Goal: Information Seeking & Learning: Find specific fact

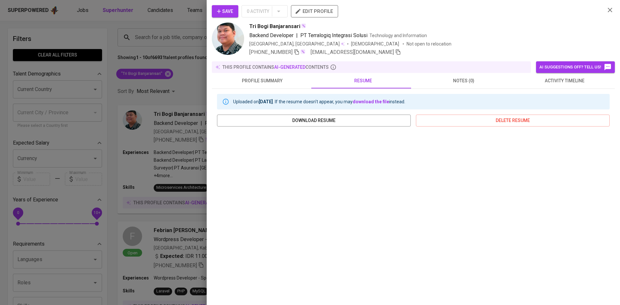
click at [138, 46] on div at bounding box center [310, 152] width 620 height 305
click at [168, 74] on div at bounding box center [310, 152] width 620 height 305
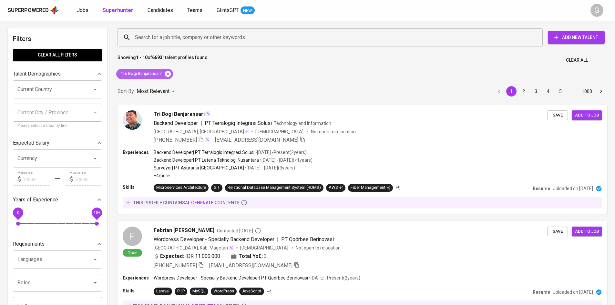
click at [167, 73] on icon at bounding box center [168, 74] width 6 height 6
click at [158, 36] on input "Search for a job title, company or other keywords" at bounding box center [331, 37] width 397 height 12
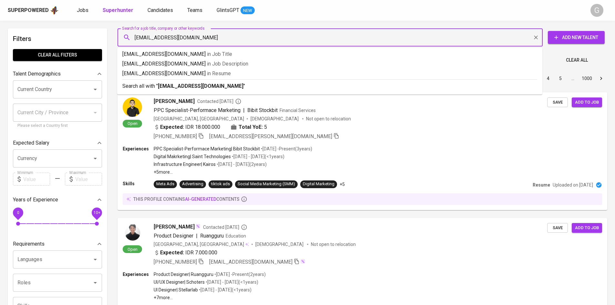
type input "[EMAIL_ADDRESS][DOMAIN_NAME]"
